Goal: Check status: Check status

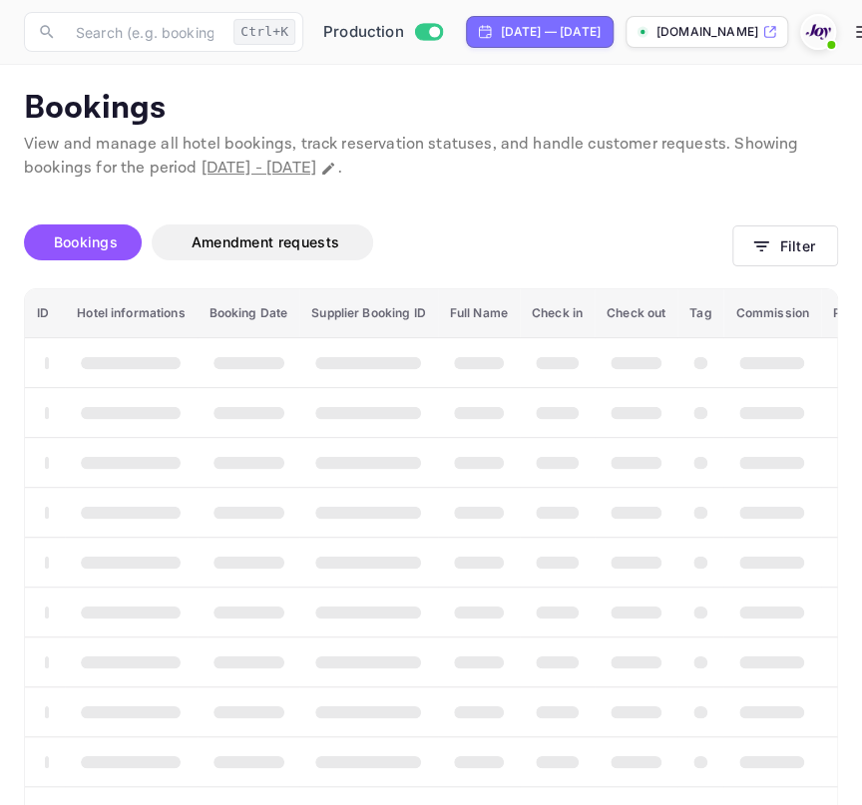
click at [758, 39] on p "[DOMAIN_NAME]" at bounding box center [707, 32] width 102 height 18
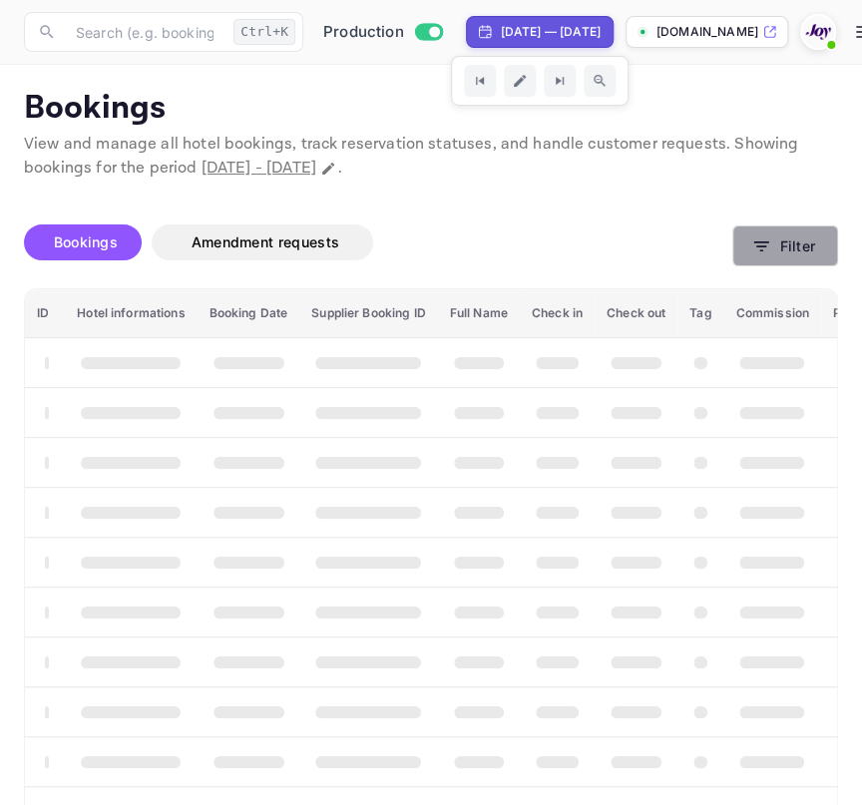
click at [783, 258] on button "Filter" at bounding box center [785, 245] width 106 height 41
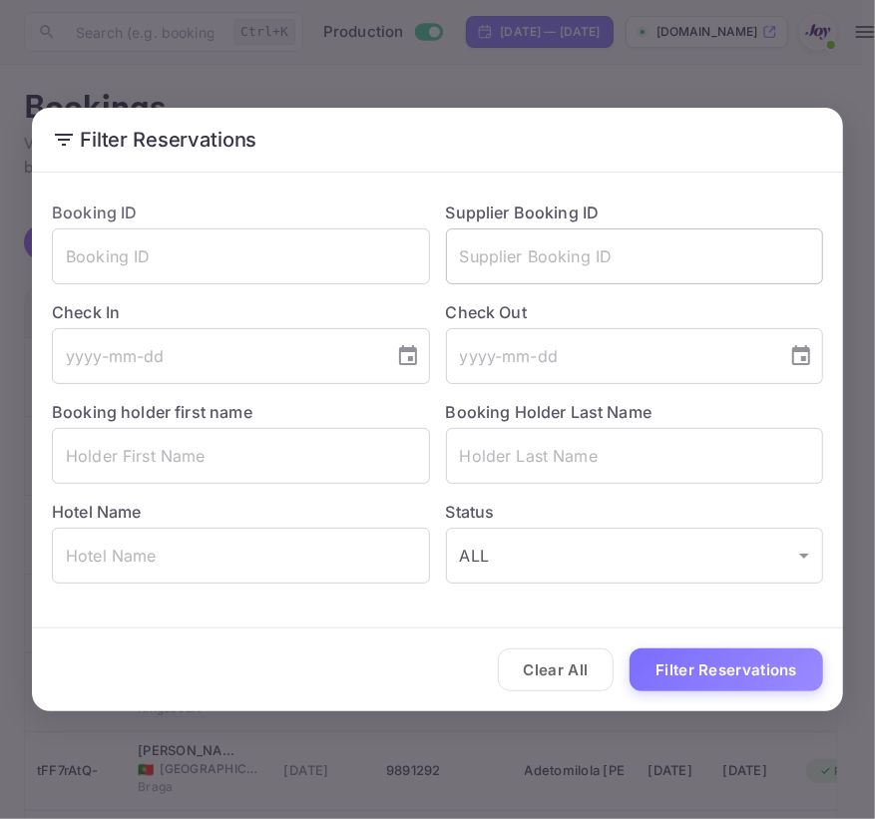
click at [508, 241] on input "text" at bounding box center [635, 256] width 378 height 56
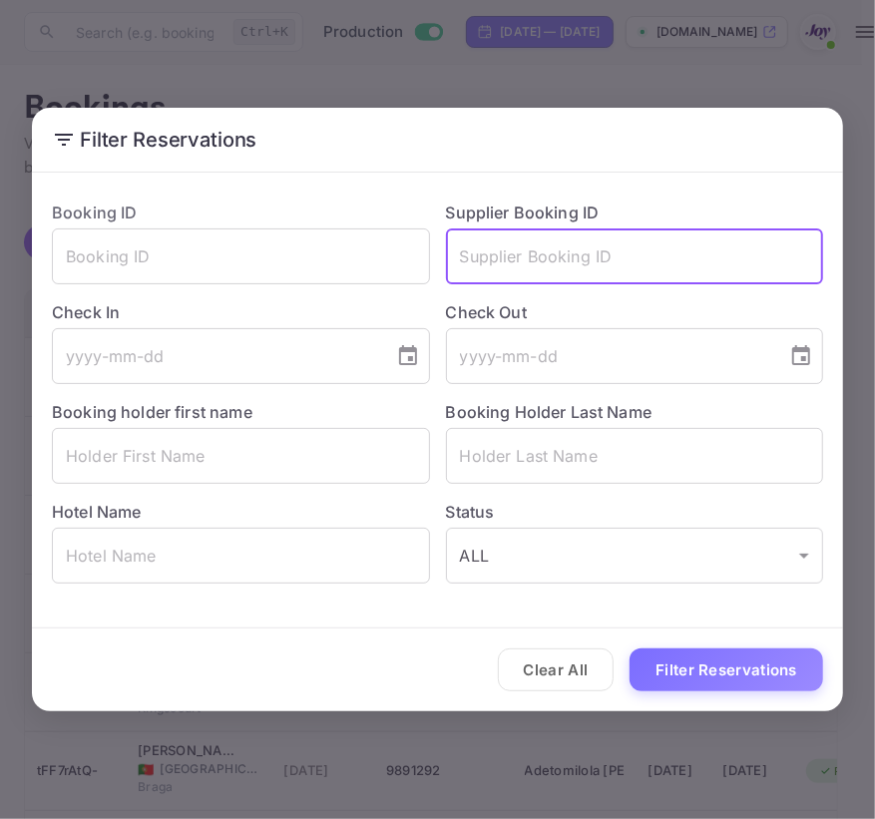
paste input "[PERSON_NAME]"
type input "[PERSON_NAME]"
click at [508, 241] on input "[PERSON_NAME]" at bounding box center [635, 256] width 378 height 56
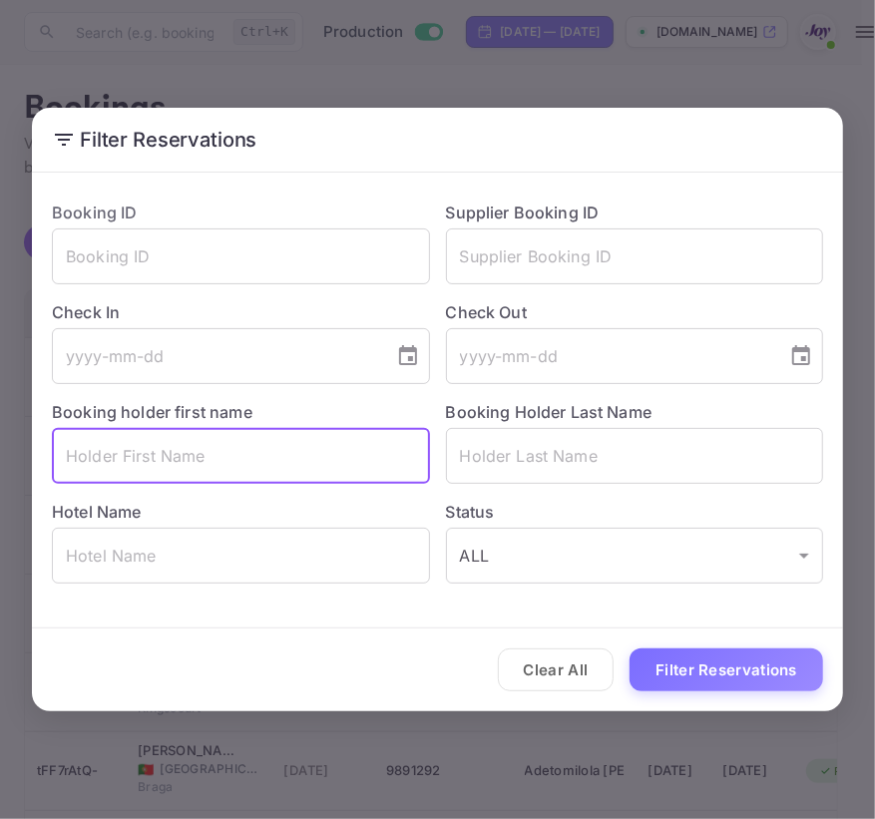
click at [204, 435] on input "text" at bounding box center [241, 456] width 378 height 56
paste input "[PERSON_NAME]"
type input "[PERSON_NAME]"
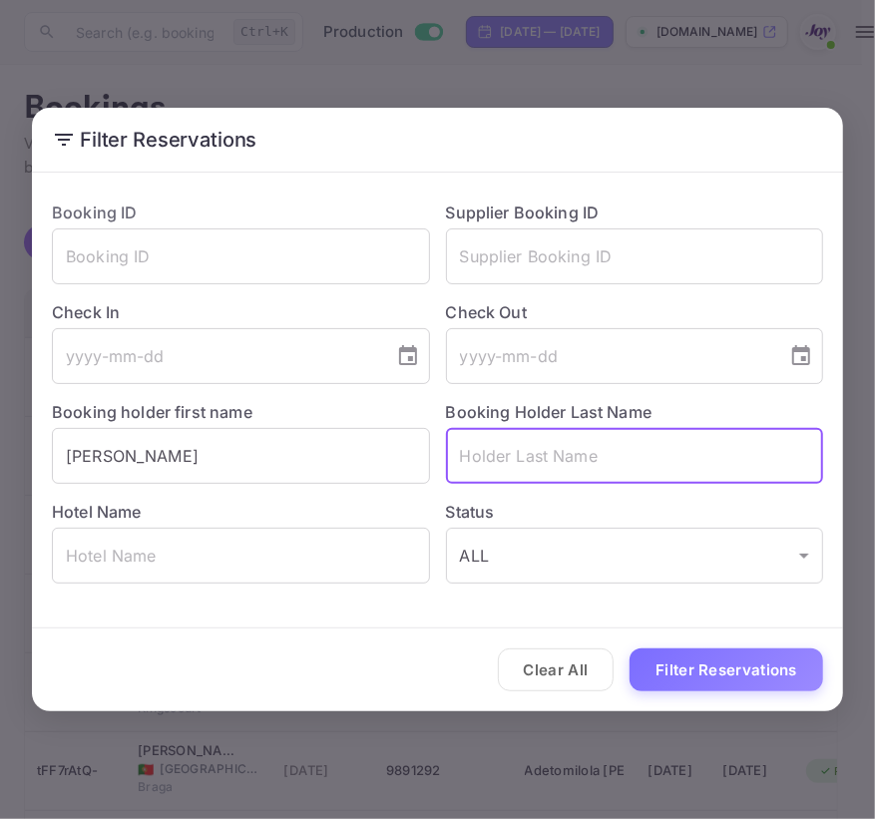
click at [462, 476] on input "text" at bounding box center [635, 456] width 378 height 56
paste input "[PERSON_NAME]"
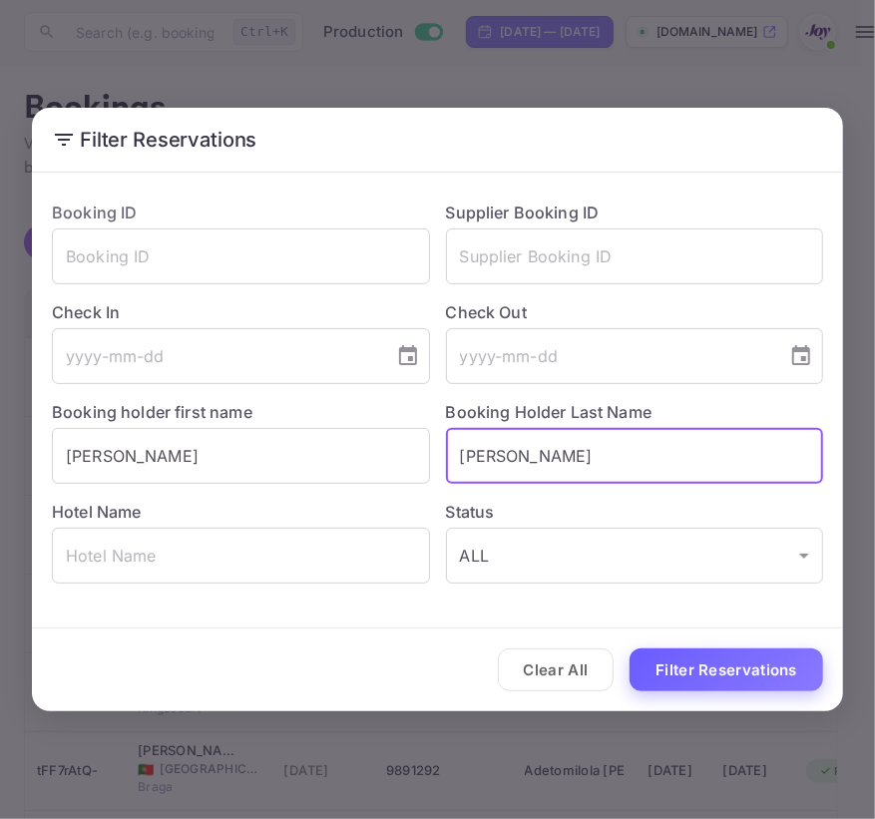
type input "[PERSON_NAME]"
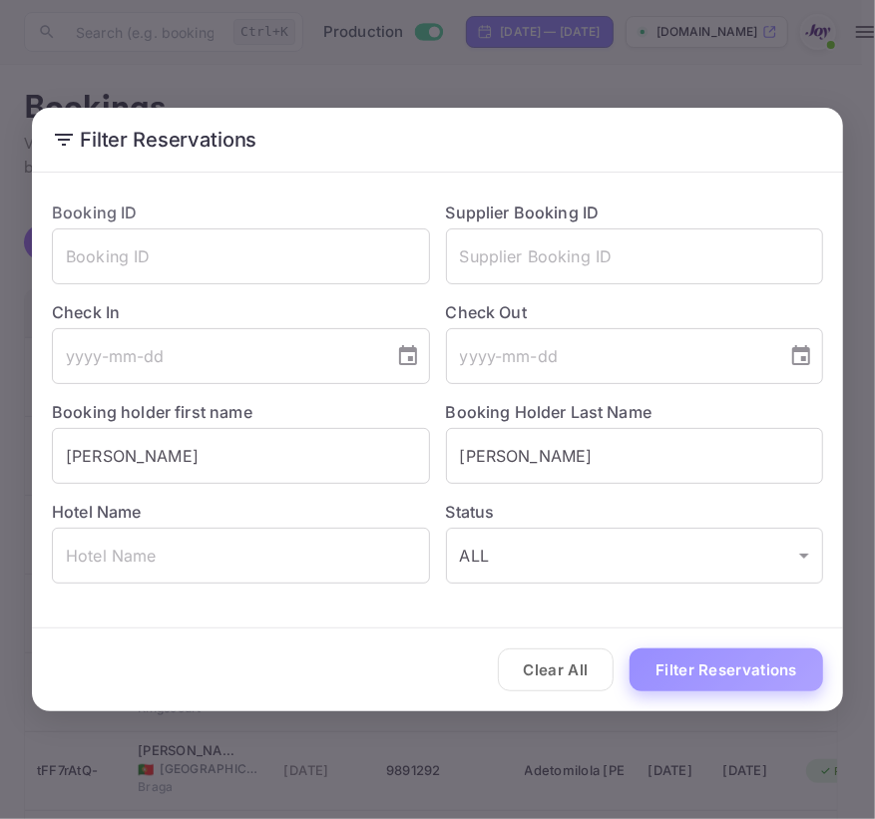
click at [696, 674] on button "Filter Reservations" at bounding box center [725, 669] width 193 height 43
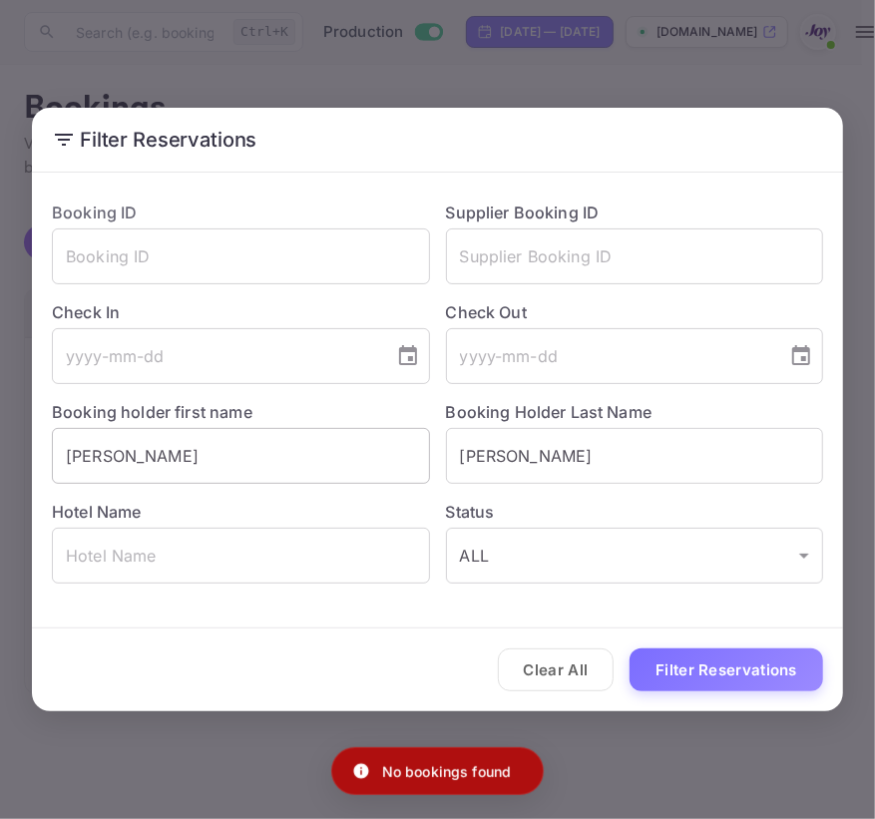
click at [259, 454] on input "[PERSON_NAME]" at bounding box center [241, 456] width 378 height 56
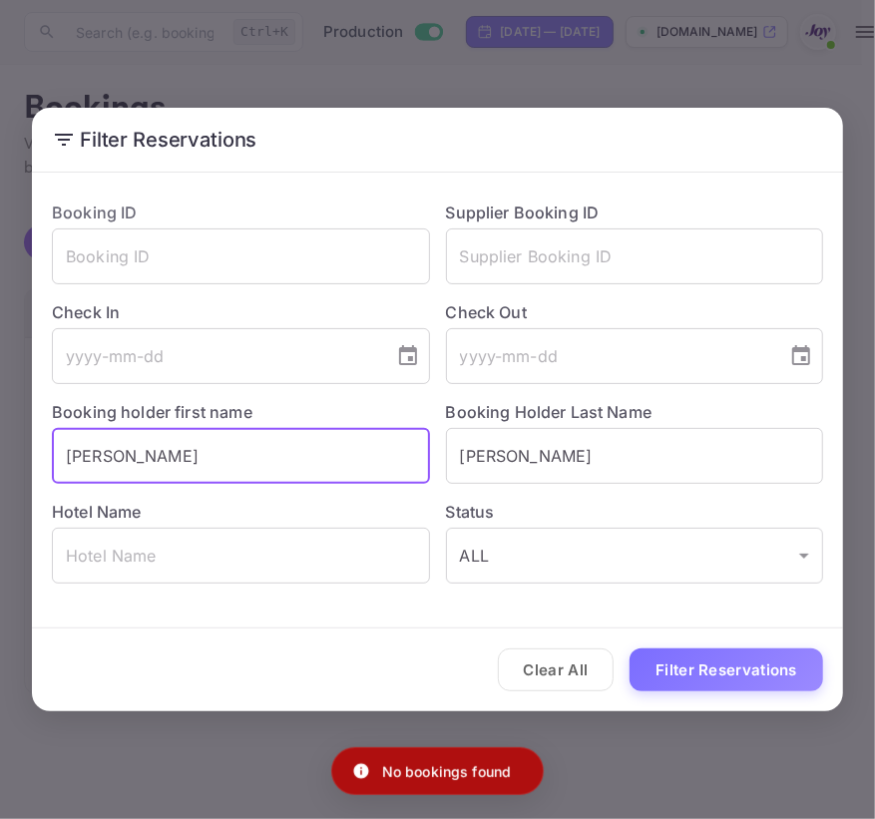
click at [259, 454] on input "[PERSON_NAME]" at bounding box center [241, 456] width 378 height 56
